Goal: Transaction & Acquisition: Purchase product/service

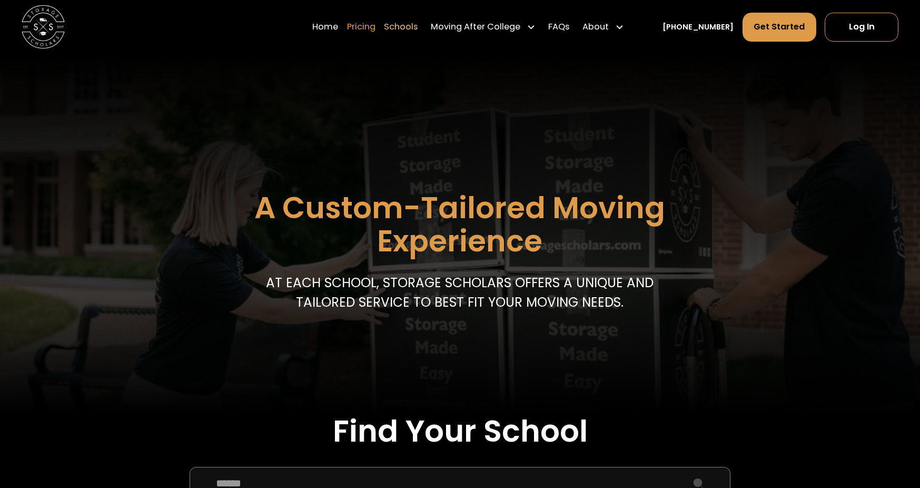
click at [375, 26] on link "Pricing" at bounding box center [361, 27] width 28 height 30
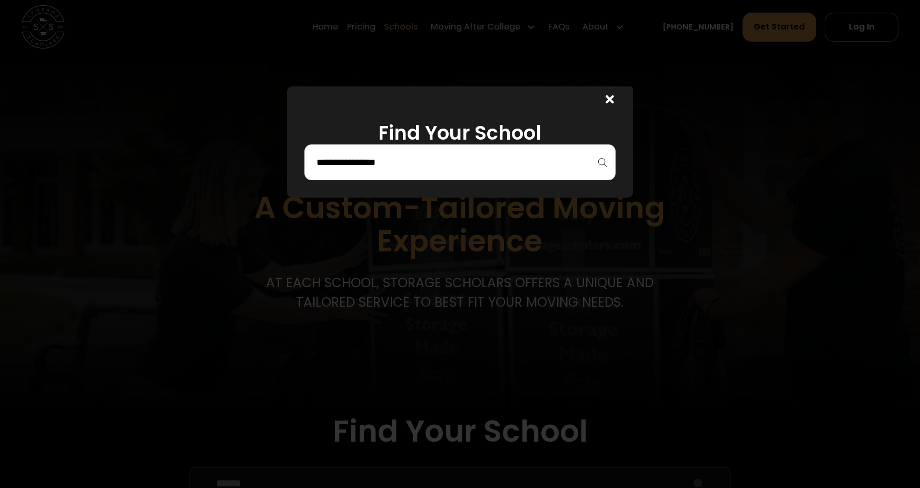
click at [361, 161] on input "search" at bounding box center [459, 162] width 289 height 18
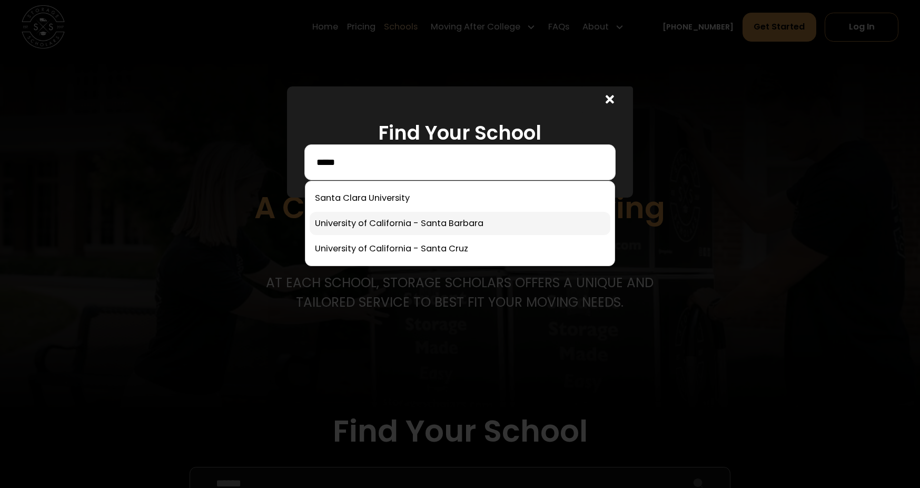
type input "*****"
click at [391, 221] on link at bounding box center [460, 223] width 301 height 23
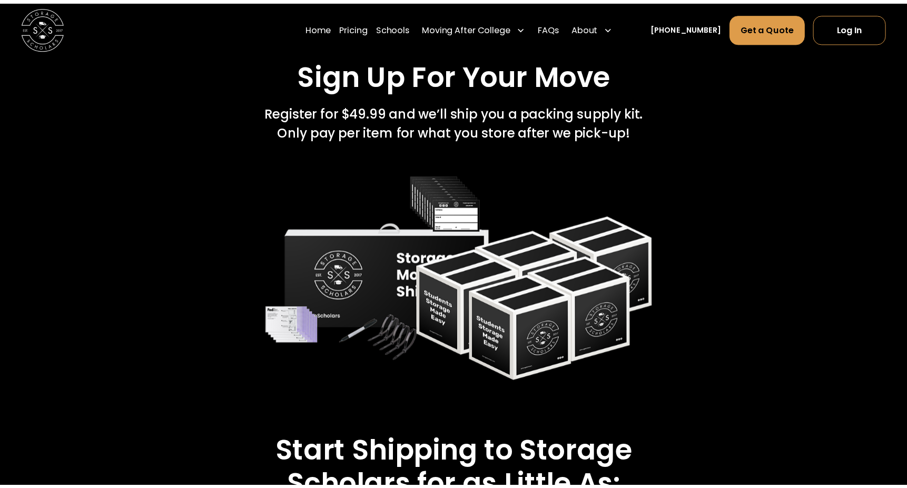
scroll to position [1716, 0]
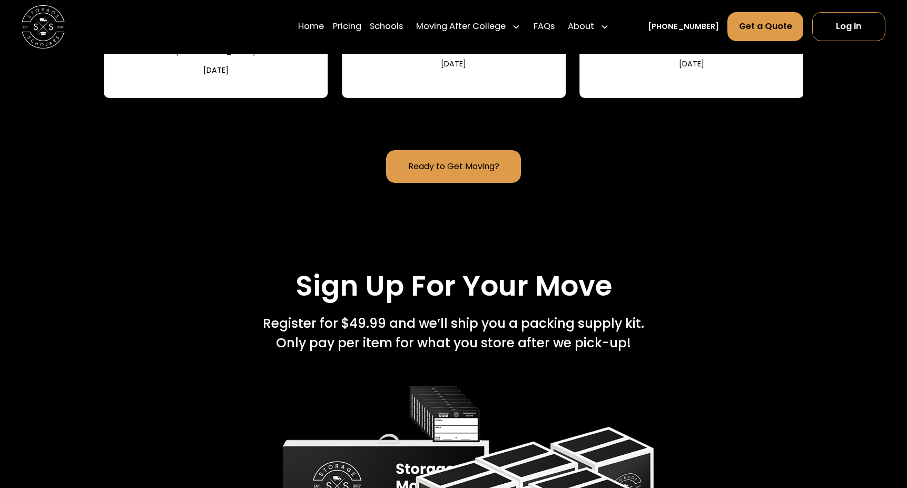
click at [243, 150] on div "Ready to Get Moving?" at bounding box center [453, 166] width 699 height 33
